Goal: Information Seeking & Learning: Learn about a topic

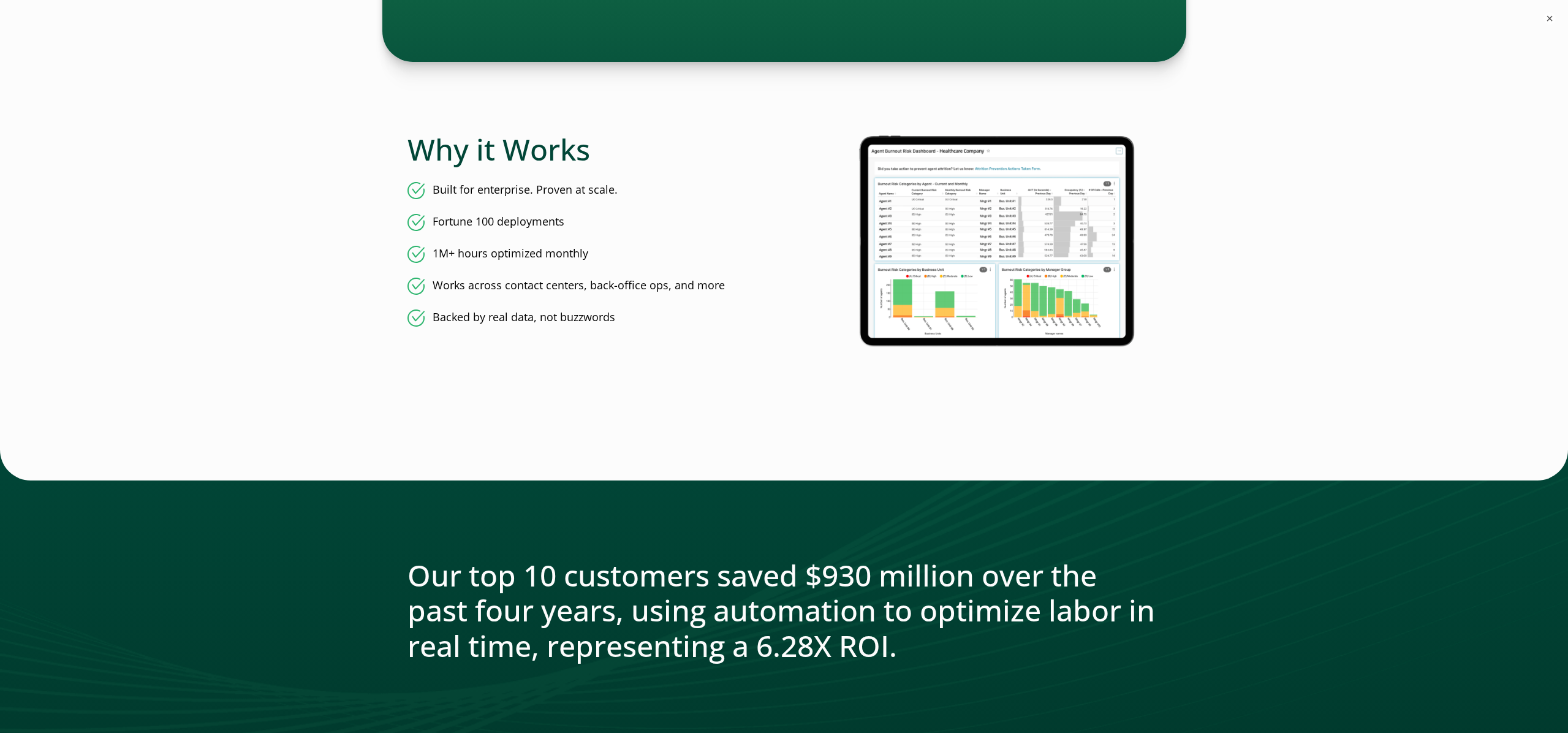
scroll to position [2003, 0]
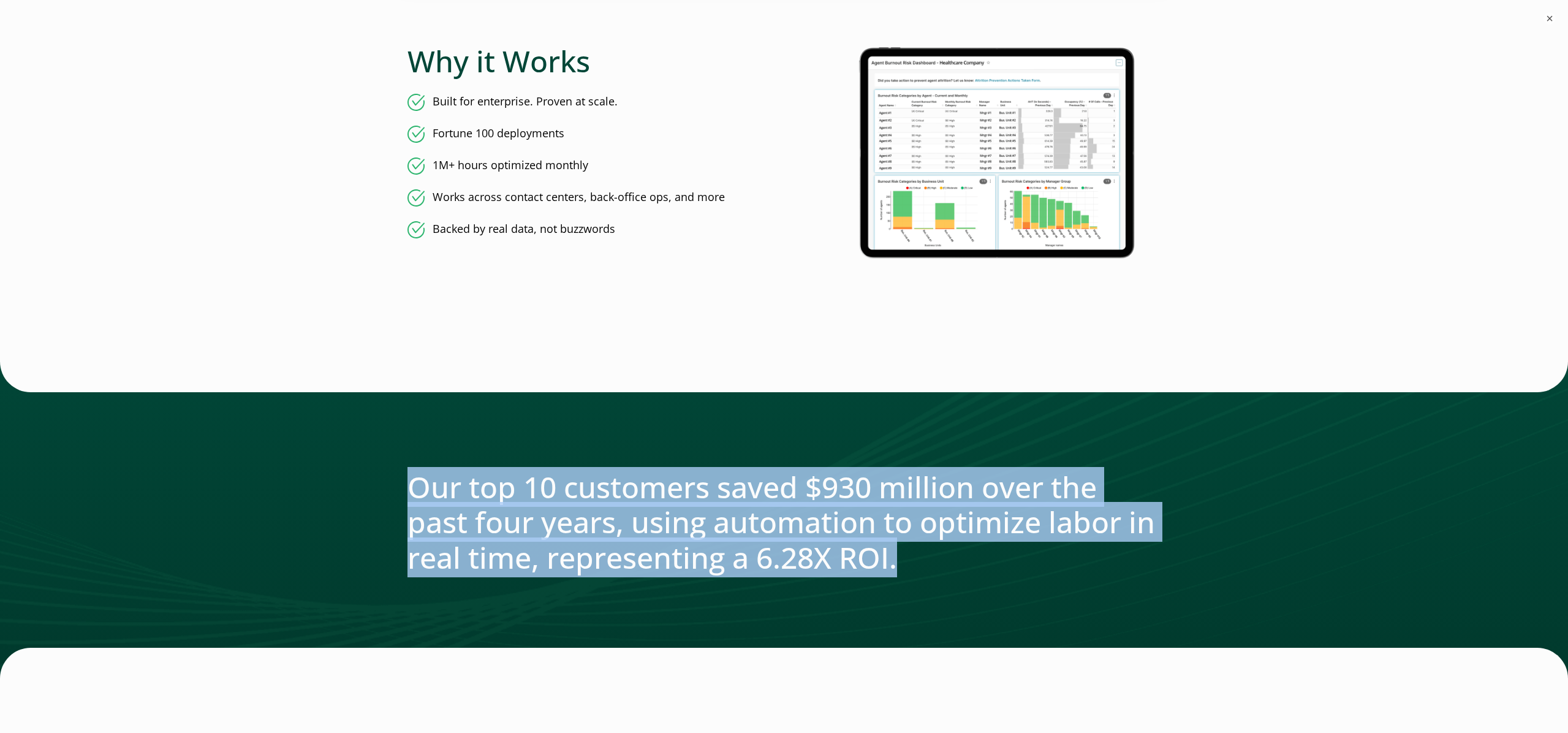
drag, startPoint x: 960, startPoint y: 566, endPoint x: 404, endPoint y: 489, distance: 561.3
click at [404, 489] on div "Our top 10 customers saved $930 million over the past four years, using automat…" at bounding box center [784, 520] width 1568 height 317
copy div "Our top 10 customers saved $930 million over the past four years, using automat…"
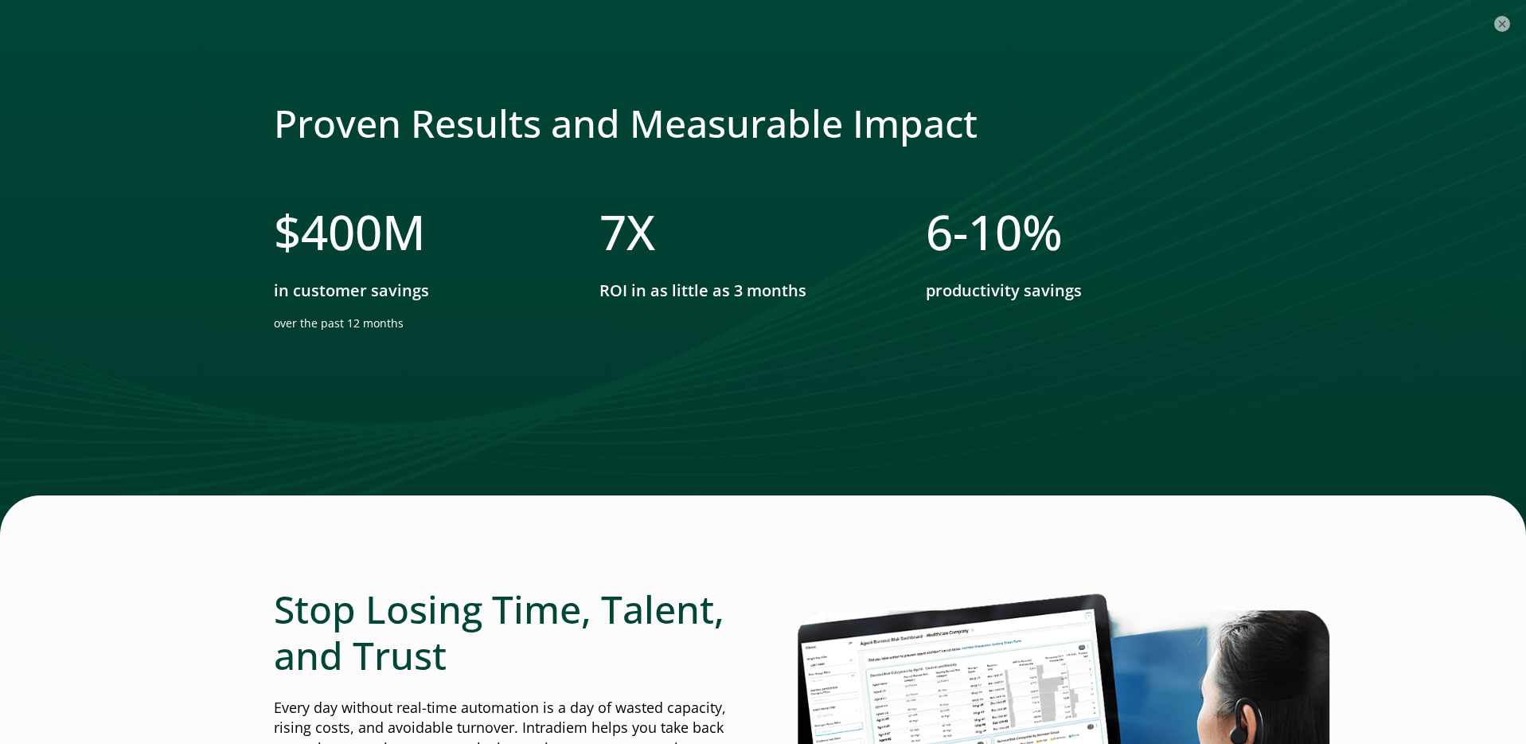
scroll to position [2647, 0]
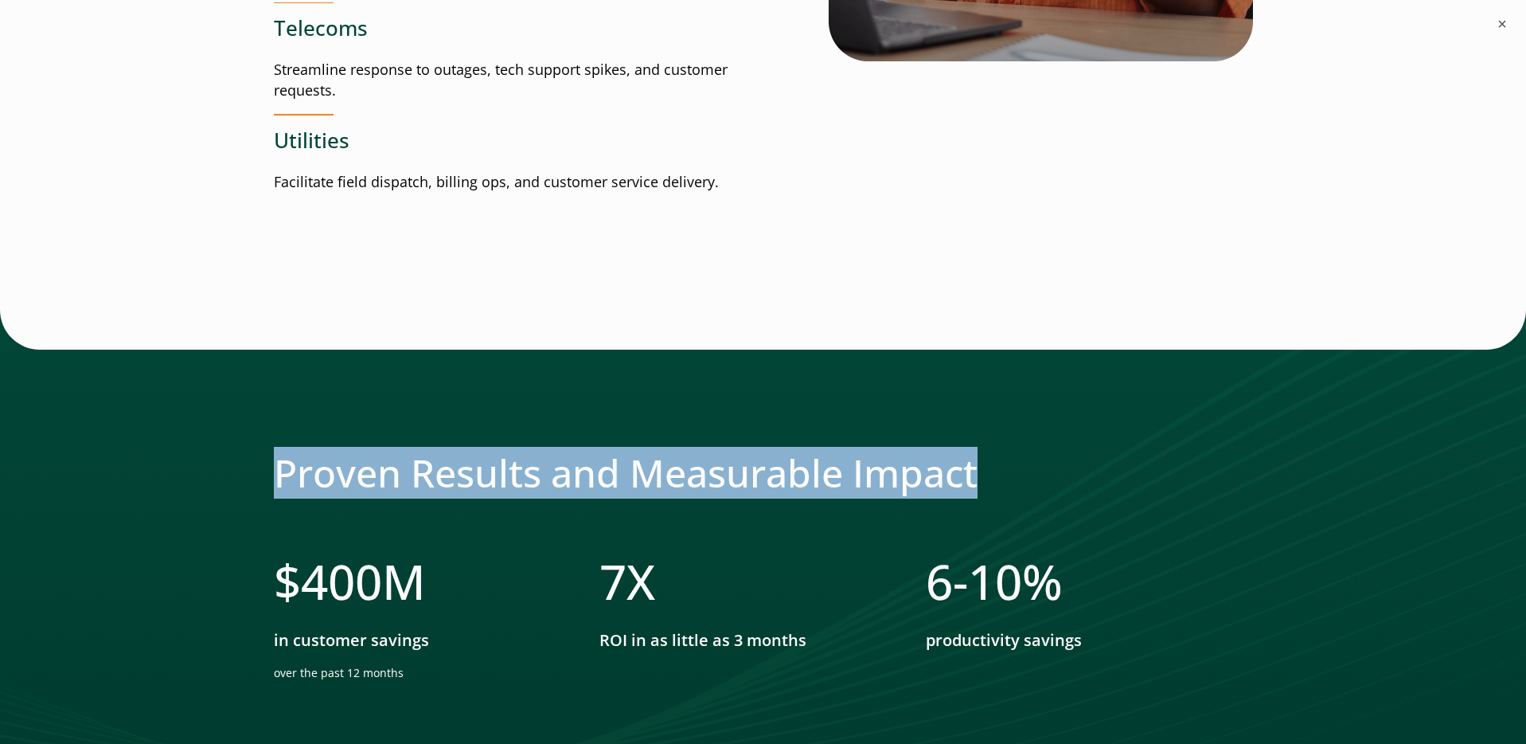
drag, startPoint x: 986, startPoint y: 477, endPoint x: 267, endPoint y: 490, distance: 719.8
click at [267, 490] on div "Proven Results and Measurable Impact $ 400 M in customer savings over the past …" at bounding box center [763, 598] width 1526 height 576
copy div "Proven Results and Measurable Impact"
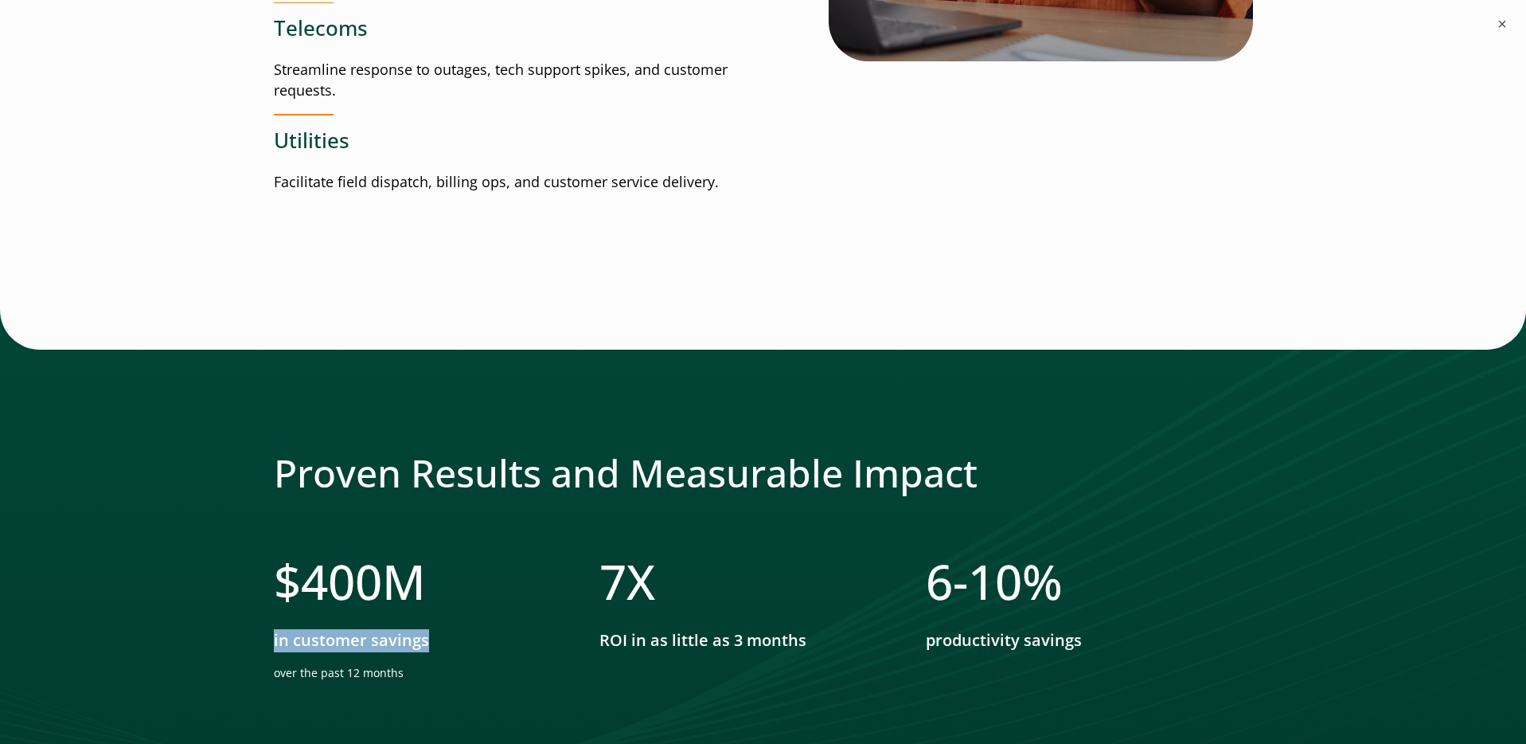
drag, startPoint x: 437, startPoint y: 645, endPoint x: 273, endPoint y: 646, distance: 164.0
click at [274, 646] on p "in customer savings" at bounding box center [421, 640] width 294 height 23
copy p "in customer savings"
drag, startPoint x: 408, startPoint y: 677, endPoint x: 275, endPoint y: 676, distance: 132.2
click at [275, 676] on p "over the past 12 months" at bounding box center [421, 673] width 294 height 16
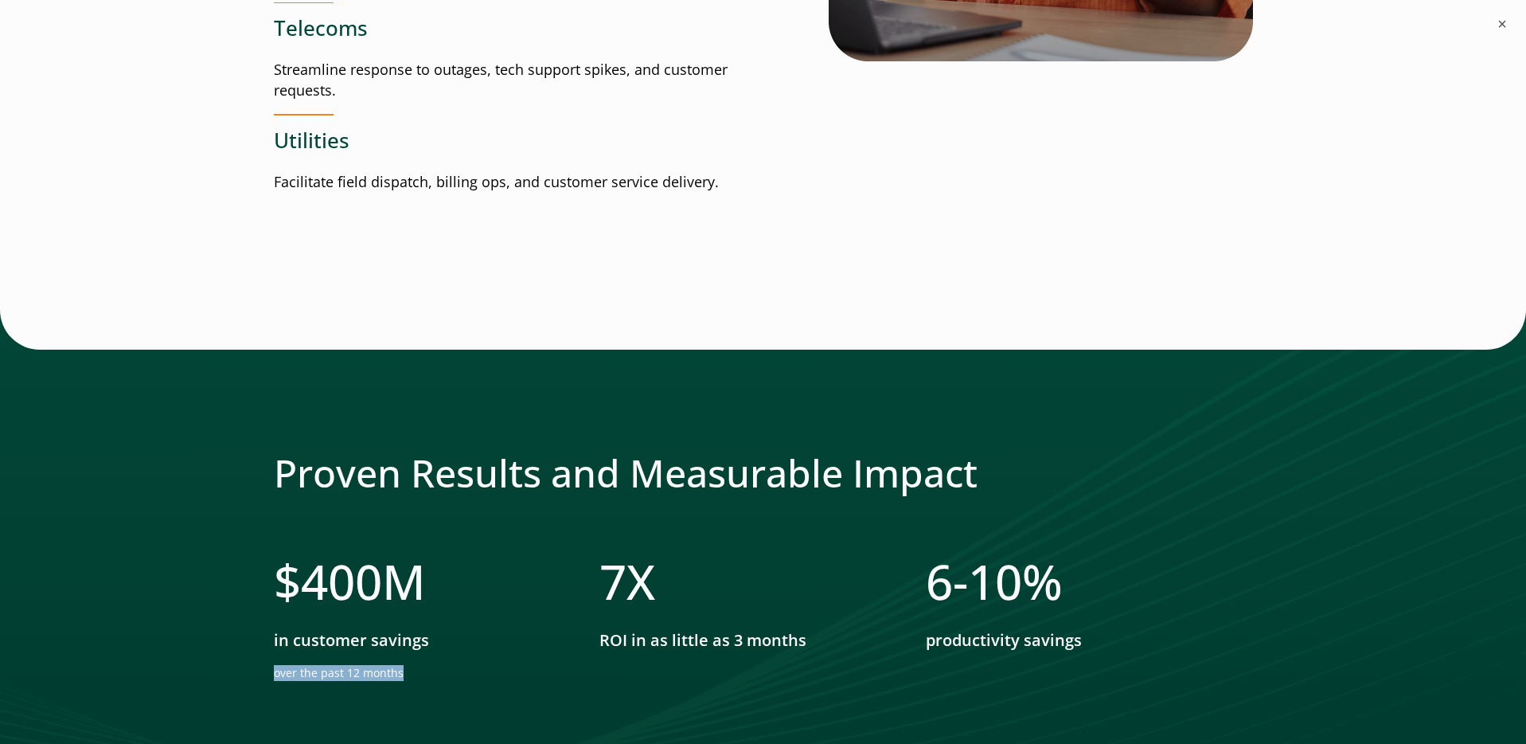
copy p "over the past 12 months"
drag, startPoint x: 809, startPoint y: 647, endPoint x: 603, endPoint y: 646, distance: 205.4
click at [603, 646] on p "ROI in as little as 3 months" at bounding box center [746, 640] width 294 height 23
copy p "ROI in as little as 3 months"
drag, startPoint x: 1092, startPoint y: 642, endPoint x: 930, endPoint y: 650, distance: 161.8
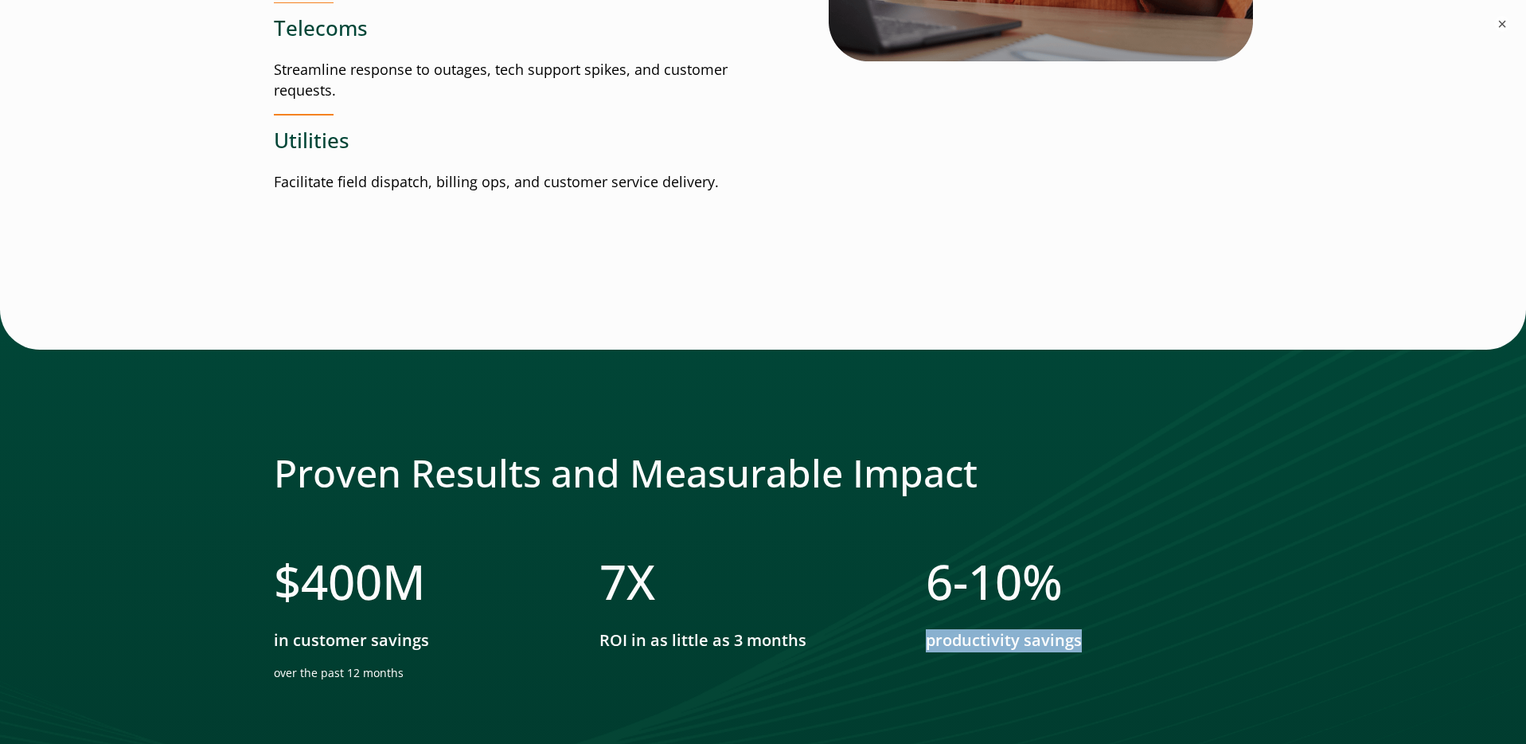
click at [930, 650] on p "productivity savings​" at bounding box center [1073, 640] width 294 height 23
copy p "productivity savings​"
